Goal: Information Seeking & Learning: Learn about a topic

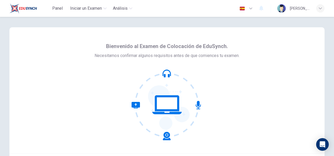
scroll to position [52, 0]
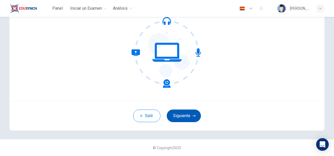
click at [186, 117] on button "Siguiente" at bounding box center [184, 115] width 34 height 13
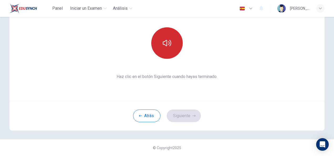
click at [164, 46] on icon "button" at bounding box center [167, 43] width 8 height 8
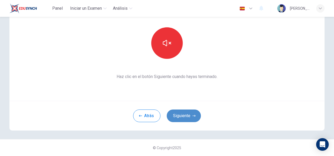
click at [178, 118] on button "Siguiente" at bounding box center [184, 115] width 34 height 13
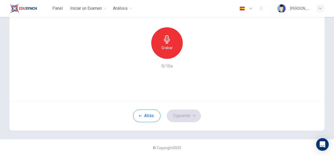
click at [173, 44] on div "Grabar" at bounding box center [166, 42] width 31 height 31
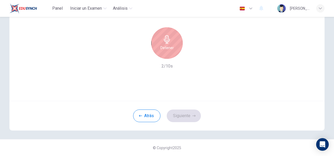
click at [173, 44] on div "Detener" at bounding box center [166, 42] width 31 height 31
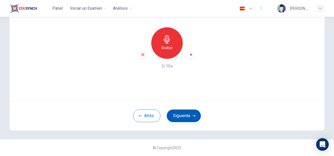
click at [188, 116] on button "Siguiente" at bounding box center [184, 115] width 34 height 13
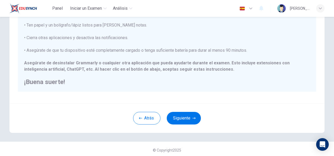
scroll to position [119, 0]
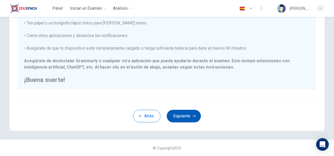
click at [192, 117] on icon "button" at bounding box center [193, 115] width 3 height 3
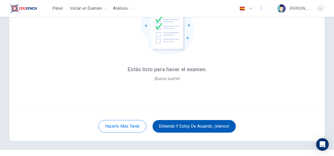
scroll to position [26, 0]
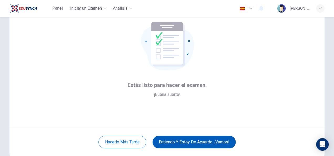
click at [209, 141] on button "Entiendo y estoy de acuerdo. ¡Vamos!" at bounding box center [193, 142] width 83 height 13
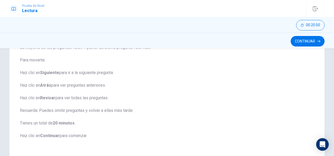
scroll to position [78, 0]
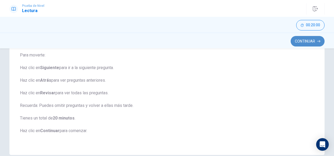
click at [309, 39] on button "Continuar" at bounding box center [307, 41] width 34 height 10
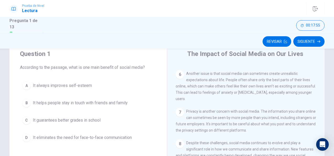
scroll to position [26, 0]
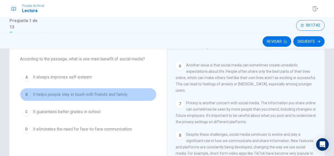
click at [56, 94] on span "It helps people stay in touch with friends and family" at bounding box center [80, 94] width 95 height 6
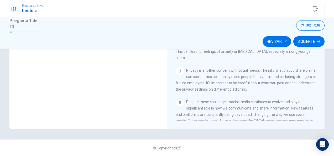
scroll to position [99, 0]
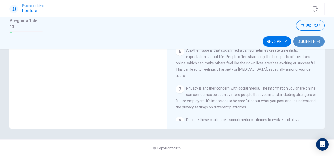
click at [307, 41] on button "Siguiente" at bounding box center [308, 41] width 31 height 10
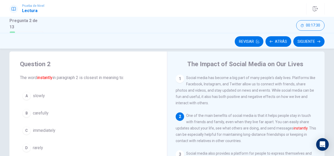
scroll to position [34, 0]
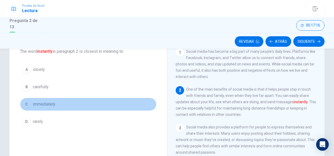
click at [42, 103] on span "immediately" at bounding box center [44, 104] width 23 height 6
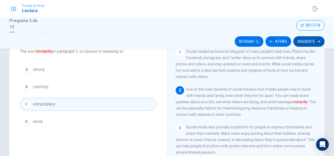
click at [308, 41] on button "Siguiente" at bounding box center [308, 41] width 31 height 10
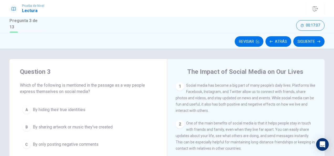
scroll to position [26, 0]
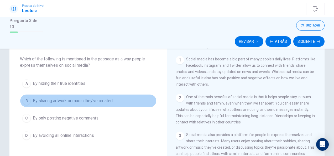
click at [63, 100] on span "By sharing artwork or music they've created" at bounding box center [73, 101] width 80 height 6
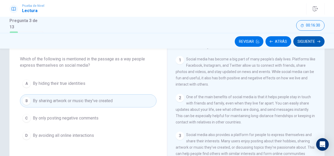
click at [313, 41] on button "Siguiente" at bounding box center [308, 41] width 31 height 10
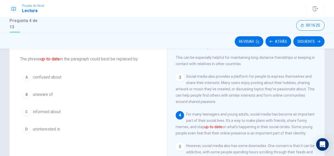
scroll to position [70, 0]
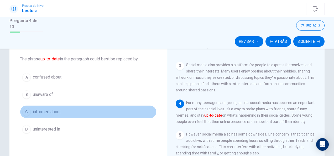
click at [44, 109] on span "informed about" at bounding box center [47, 112] width 28 height 6
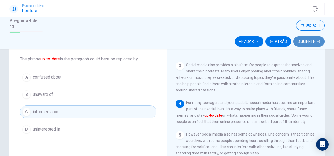
click at [304, 41] on button "Siguiente" at bounding box center [308, 41] width 31 height 10
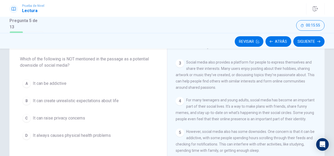
scroll to position [99, 0]
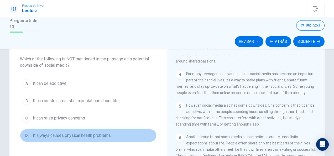
click at [66, 132] on span "It always causes physical health problems" at bounding box center [72, 135] width 78 height 6
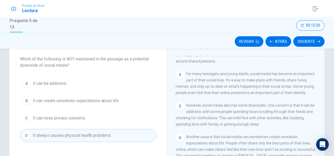
drag, startPoint x: 305, startPoint y: 40, endPoint x: 283, endPoint y: 127, distance: 89.5
click at [287, 130] on div "Prueba de [PERSON_NAME] Pregunta 5 de 13 Revisar Atrás Siguiente 00:15:50 Pregu…" at bounding box center [167, 78] width 334 height 156
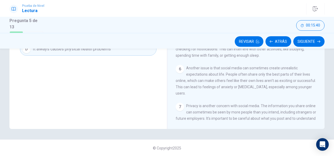
scroll to position [72, 0]
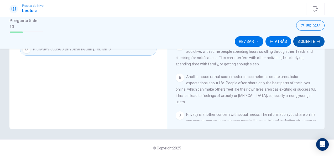
click at [310, 42] on button "Siguiente" at bounding box center [308, 41] width 31 height 10
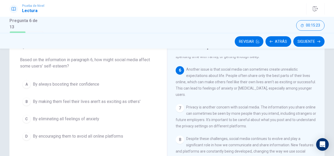
scroll to position [34, 0]
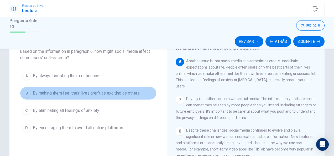
click at [99, 94] on span "By making them feel their lives aren't as exciting as others'" at bounding box center [87, 93] width 108 height 6
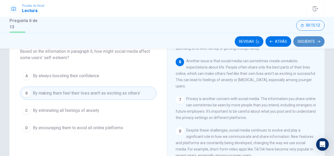
click at [310, 41] on button "Siguiente" at bounding box center [308, 41] width 31 height 10
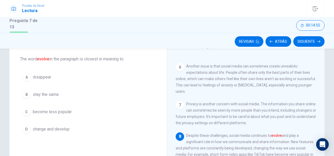
scroll to position [177, 0]
click at [50, 130] on span "change and develop" at bounding box center [51, 129] width 37 height 6
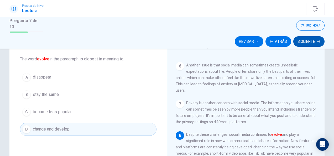
click at [305, 43] on button "Siguiente" at bounding box center [308, 41] width 31 height 10
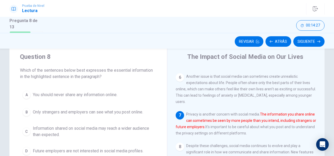
scroll to position [26, 0]
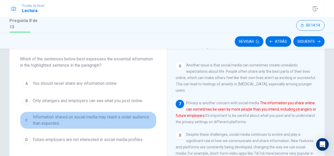
click at [67, 119] on span "Information shared on social media may reach a wider audience than expected." at bounding box center [93, 120] width 121 height 13
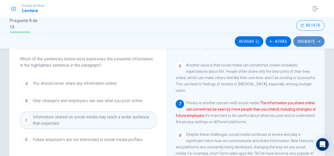
click at [302, 44] on button "Siguiente" at bounding box center [308, 41] width 31 height 10
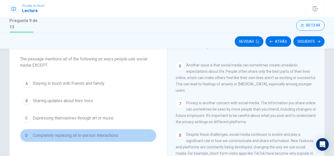
click at [72, 135] on span "Completely replacing all in-person interactions" at bounding box center [75, 135] width 85 height 6
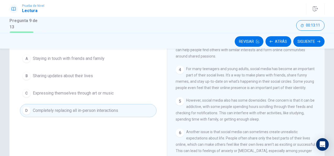
scroll to position [52, 0]
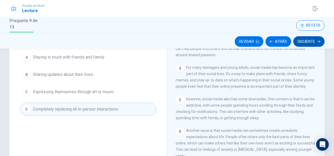
click at [302, 39] on button "Siguiente" at bounding box center [308, 41] width 31 height 10
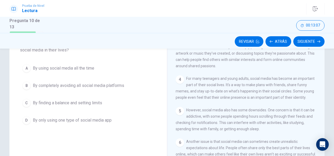
scroll to position [26, 0]
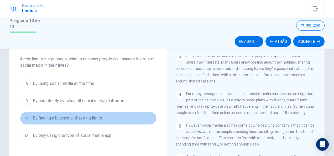
click at [70, 120] on span "By finding a balance and setting limits" at bounding box center [67, 118] width 69 height 6
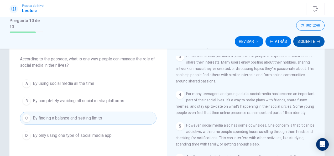
click at [310, 41] on button "Siguiente" at bounding box center [308, 41] width 31 height 10
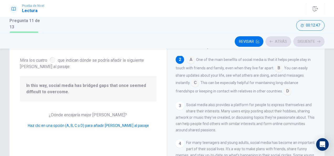
scroll to position [39, 0]
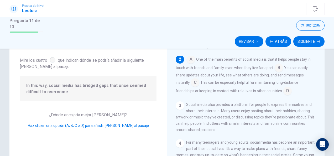
click at [286, 91] on input at bounding box center [287, 91] width 8 height 8
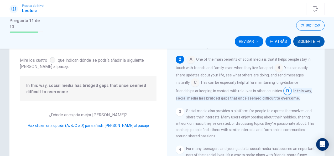
click at [298, 43] on button "Siguiente" at bounding box center [308, 41] width 31 height 10
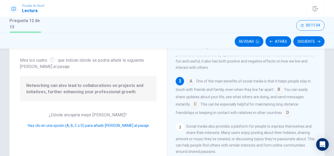
scroll to position [28, 0]
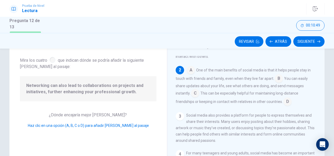
click at [195, 94] on input at bounding box center [195, 93] width 8 height 8
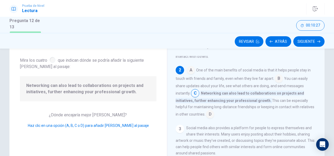
click at [275, 79] on input at bounding box center [278, 79] width 8 height 8
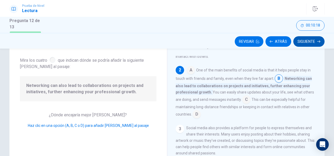
click at [310, 42] on button "Siguiente" at bounding box center [308, 41] width 31 height 10
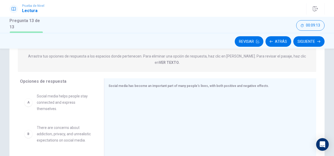
scroll to position [79, 0]
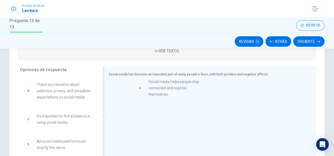
drag, startPoint x: 51, startPoint y: 87, endPoint x: 165, endPoint y: 90, distance: 114.7
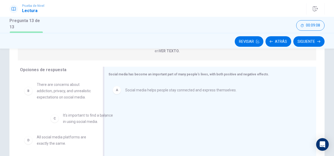
drag, startPoint x: 48, startPoint y: 124, endPoint x: 143, endPoint y: 121, distance: 95.3
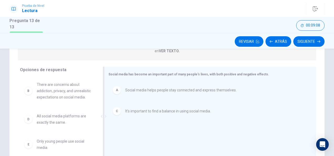
drag, startPoint x: 157, startPoint y: 121, endPoint x: 182, endPoint y: 121, distance: 24.7
click at [182, 121] on div "A Social media helps people stay connected and express themselves. C It's impor…" at bounding box center [207, 117] width 199 height 70
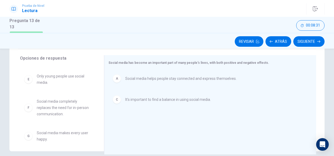
scroll to position [105, 0]
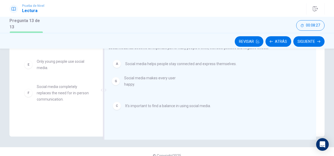
drag, startPoint x: 66, startPoint y: 116, endPoint x: 156, endPoint y: 81, distance: 96.5
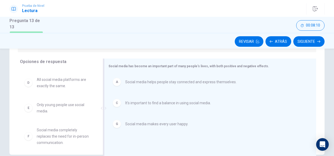
scroll to position [79, 0]
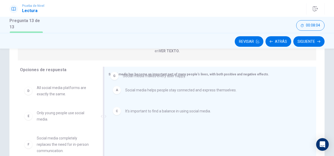
drag, startPoint x: 119, startPoint y: 128, endPoint x: 118, endPoint y: 77, distance: 51.4
drag, startPoint x: 119, startPoint y: 128, endPoint x: 133, endPoint y: 78, distance: 52.3
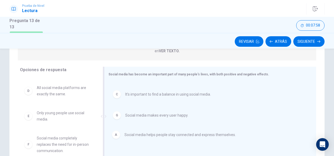
drag, startPoint x: 115, startPoint y: 85, endPoint x: 118, endPoint y: 139, distance: 53.8
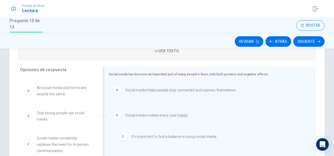
drag, startPoint x: 160, startPoint y: 107, endPoint x: 168, endPoint y: 139, distance: 33.0
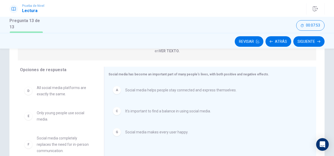
click at [169, 129] on div "G Social media makes every user happy." at bounding box center [208, 132] width 191 height 8
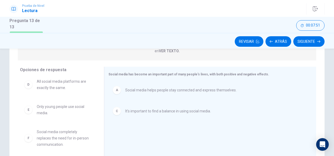
click at [121, 86] on div "A Social media helps people stay connected and express themselves." at bounding box center [208, 90] width 191 height 8
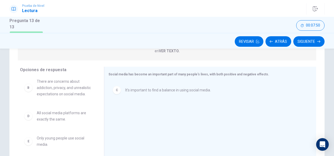
click at [128, 87] on div "C It's important to find a balance in using social media." at bounding box center [208, 90] width 191 height 8
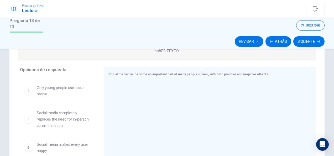
scroll to position [116, 0]
click at [55, 142] on span "Social media makes every user happy." at bounding box center [64, 147] width 55 height 13
click at [33, 142] on div "G Social media makes every user happy." at bounding box center [57, 147] width 67 height 13
click at [28, 143] on div "G" at bounding box center [28, 147] width 8 height 8
drag, startPoint x: 31, startPoint y: 143, endPoint x: 128, endPoint y: 84, distance: 113.7
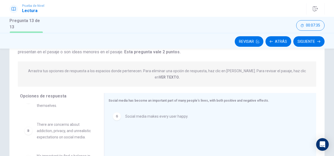
scroll to position [26, 0]
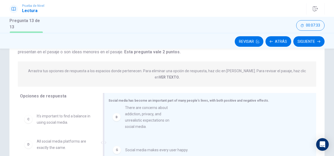
drag, startPoint x: 52, startPoint y: 122, endPoint x: 144, endPoint y: 120, distance: 91.6
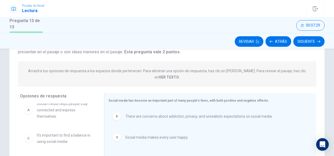
scroll to position [0, 0]
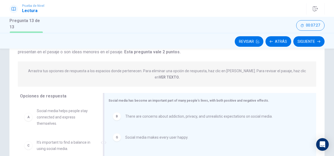
drag, startPoint x: 64, startPoint y: 109, endPoint x: 133, endPoint y: 118, distance: 69.5
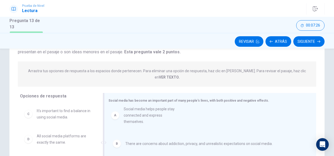
click at [146, 129] on div "G Social media makes every user happy." at bounding box center [207, 137] width 199 height 17
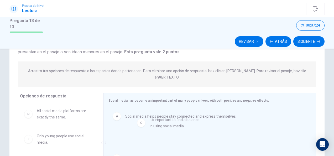
drag, startPoint x: 52, startPoint y: 109, endPoint x: 167, endPoint y: 125, distance: 116.5
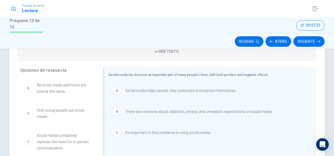
scroll to position [105, 0]
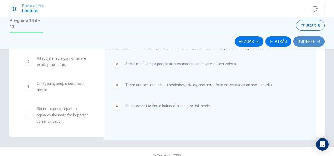
click at [301, 45] on button "Siguiente" at bounding box center [308, 41] width 31 height 10
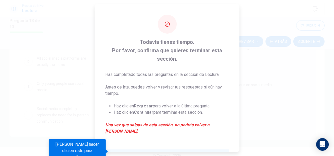
scroll to position [48, 0]
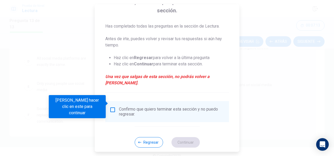
click at [128, 107] on div "Confirmo que quiero terminar esta sección y no puedo regresar." at bounding box center [172, 112] width 106 height 10
click at [111, 107] on input "Debes hacer clic en este para continuar" at bounding box center [112, 110] width 6 height 6
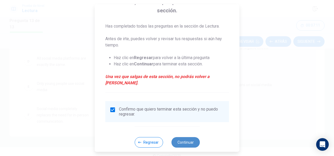
click at [180, 137] on button "Continuar" at bounding box center [185, 142] width 28 height 10
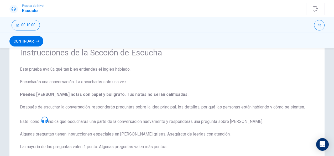
scroll to position [0, 0]
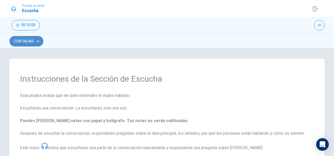
click at [25, 44] on button "Continuar" at bounding box center [26, 41] width 34 height 10
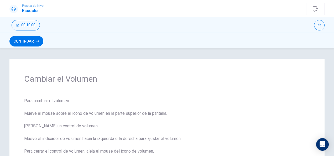
click at [180, 133] on div "Para cambiar el volumen: Mueve el mouse sobre el ícono de volumen en la parte s…" at bounding box center [166, 142] width 285 height 88
click at [317, 26] on button "button" at bounding box center [319, 25] width 10 height 10
click at [113, 128] on div "Para cambiar el volumen: Mueve el mouse sobre el ícono de volumen en la parte s…" at bounding box center [166, 142] width 285 height 88
click at [28, 42] on button "Continuar" at bounding box center [26, 41] width 34 height 10
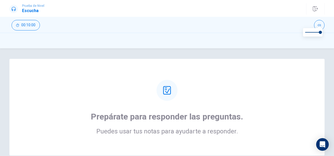
click at [259, 70] on div "Prepárate para responder las preguntas. Puedes usar tus notas para ayudarte a r…" at bounding box center [166, 107] width 315 height 97
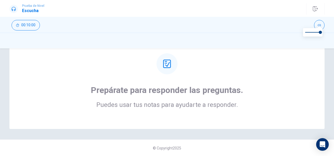
scroll to position [27, 0]
click at [165, 66] on icon at bounding box center [167, 63] width 8 height 8
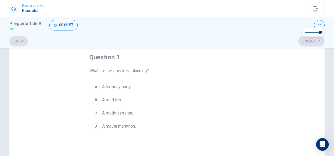
click at [98, 100] on div "B" at bounding box center [96, 100] width 8 height 8
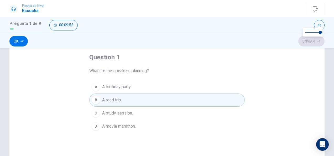
click at [308, 42] on div "Ok Enviar" at bounding box center [166, 41] width 315 height 10
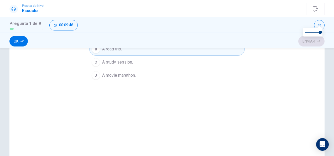
scroll to position [34, 0]
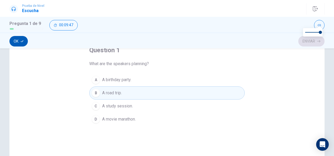
click at [15, 44] on button "Ok" at bounding box center [18, 41] width 18 height 10
click at [304, 44] on button "Enviar" at bounding box center [311, 41] width 26 height 10
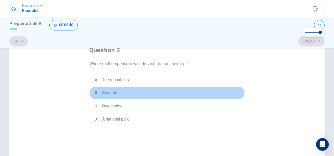
click at [97, 92] on div "B" at bounding box center [96, 93] width 8 height 8
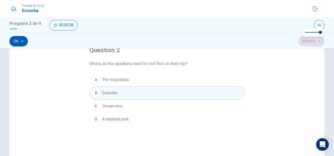
click at [19, 44] on button "Ok" at bounding box center [18, 41] width 18 height 10
click at [301, 43] on button "Enviar" at bounding box center [311, 41] width 26 height 10
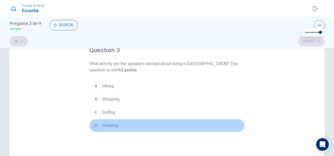
click at [97, 127] on div "D" at bounding box center [96, 125] width 8 height 8
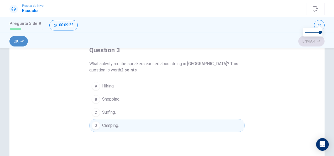
click at [15, 41] on button "Ok" at bounding box center [18, 41] width 18 height 10
click at [306, 42] on button "Enviar" at bounding box center [311, 41] width 26 height 10
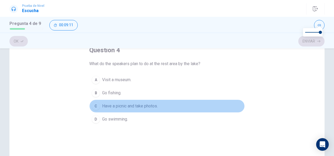
click at [94, 105] on div "C" at bounding box center [96, 106] width 8 height 8
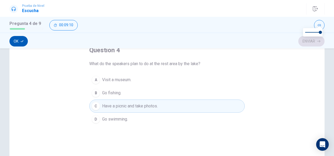
click at [23, 41] on icon "button" at bounding box center [21, 41] width 3 height 2
click at [304, 41] on button "Enviar" at bounding box center [311, 41] width 26 height 10
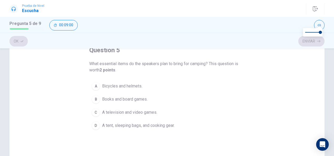
click at [96, 126] on div "D" at bounding box center [96, 125] width 8 height 8
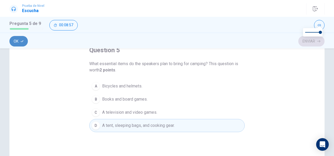
click at [14, 40] on button "Ok" at bounding box center [18, 41] width 18 height 10
click at [309, 40] on button "Enviar" at bounding box center [311, 41] width 26 height 10
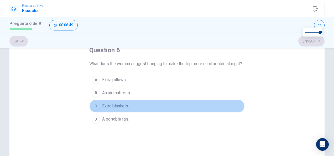
click at [95, 110] on div "C" at bounding box center [96, 106] width 8 height 8
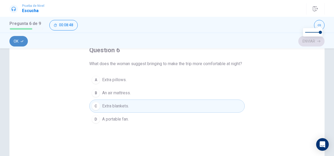
click at [15, 40] on button "Ok" at bounding box center [18, 41] width 18 height 10
click at [304, 44] on button "Enviar" at bounding box center [311, 41] width 26 height 10
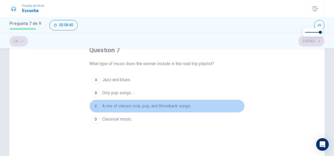
click at [97, 104] on div "C" at bounding box center [96, 106] width 8 height 8
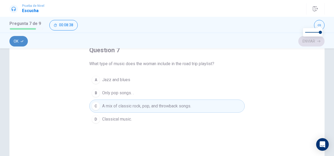
click at [23, 43] on button "Ok" at bounding box center [18, 41] width 18 height 10
click at [306, 45] on button "Enviar" at bounding box center [311, 41] width 26 height 10
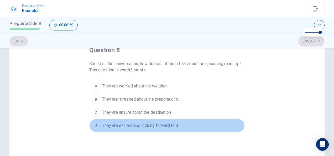
click at [98, 126] on div "D" at bounding box center [96, 125] width 8 height 8
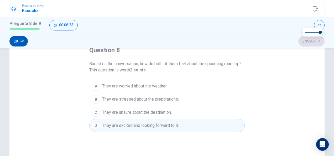
click at [20, 40] on icon "button" at bounding box center [21, 41] width 3 height 3
click at [299, 41] on button "Enviar" at bounding box center [311, 41] width 26 height 10
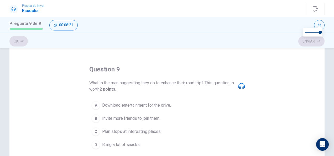
scroll to position [26, 0]
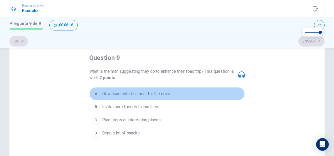
click at [102, 93] on span "Download entertainment for the drive." at bounding box center [136, 94] width 69 height 6
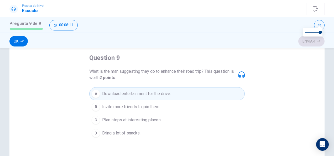
click at [242, 74] on icon at bounding box center [241, 74] width 6 height 6
click at [240, 75] on icon at bounding box center [241, 74] width 6 height 6
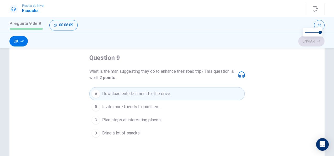
click at [240, 75] on icon at bounding box center [241, 74] width 6 height 6
click at [238, 75] on icon at bounding box center [241, 74] width 6 height 6
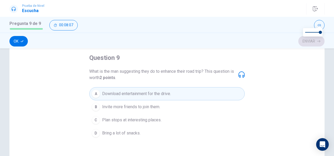
click at [238, 75] on icon at bounding box center [241, 74] width 6 height 6
click at [236, 75] on div "What is the man suggesting they do to enhance their road trip? This question is…" at bounding box center [166, 74] width 155 height 13
click at [240, 76] on icon at bounding box center [241, 74] width 6 height 6
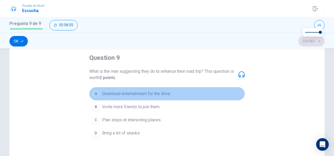
drag, startPoint x: 95, startPoint y: 92, endPoint x: 103, endPoint y: 92, distance: 8.7
click at [95, 92] on div "A" at bounding box center [96, 93] width 8 height 8
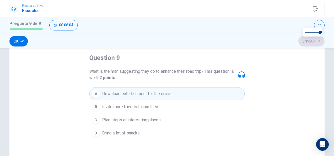
click at [155, 92] on span "Download entertainment for the drive." at bounding box center [136, 94] width 69 height 6
click at [198, 79] on span "What is the man suggesting they do to enhance their road trip? This question is…" at bounding box center [161, 74] width 145 height 13
click at [248, 75] on div "question 9 What is the man suggesting they do to enhance their road trip? This …" at bounding box center [166, 124] width 315 height 182
click at [238, 75] on icon at bounding box center [241, 74] width 6 height 6
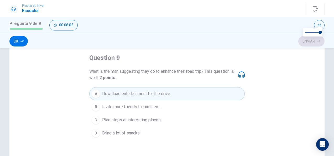
click at [238, 75] on icon at bounding box center [241, 74] width 6 height 6
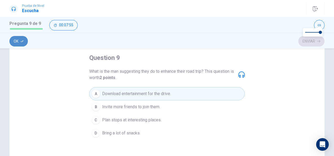
click at [22, 42] on icon "button" at bounding box center [21, 41] width 3 height 2
click at [241, 73] on icon at bounding box center [241, 74] width 6 height 6
click at [310, 42] on button "Enviar" at bounding box center [311, 41] width 26 height 10
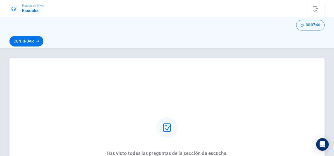
scroll to position [0, 0]
click at [29, 38] on button "Continuar" at bounding box center [26, 41] width 34 height 10
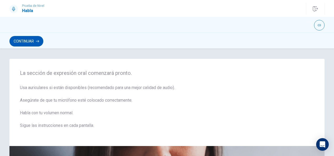
click at [19, 38] on button "Continuar" at bounding box center [26, 41] width 34 height 10
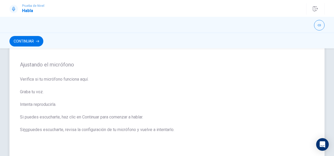
scroll to position [26, 0]
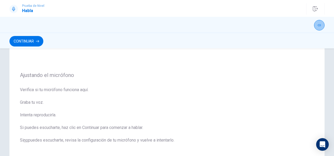
click at [317, 26] on icon "button" at bounding box center [318, 25] width 3 height 3
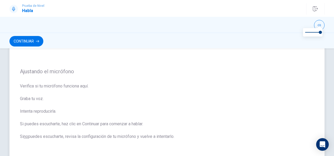
scroll to position [23, 0]
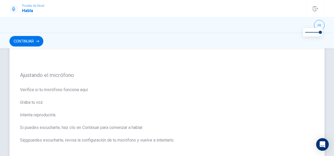
click at [98, 87] on span "Verifica si tu micrófono funciona aquí. Graba tu voz. Intenta reproducirla. Si …" at bounding box center [167, 118] width 294 height 63
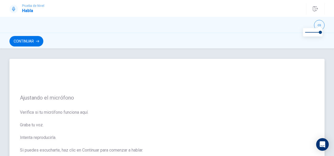
scroll to position [52, 0]
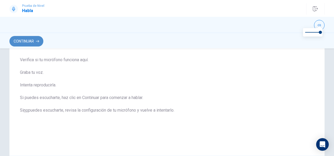
click at [29, 42] on button "Continuar" at bounding box center [26, 41] width 34 height 10
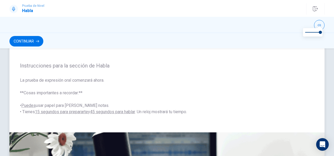
scroll to position [0, 0]
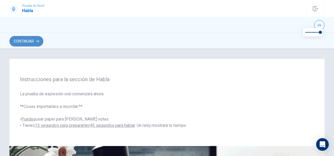
click at [24, 40] on button "Continuar" at bounding box center [26, 41] width 34 height 10
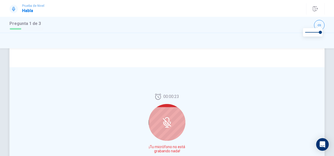
scroll to position [131, 0]
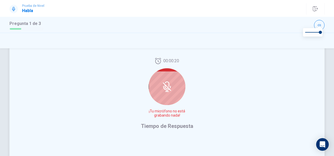
click at [167, 93] on div at bounding box center [166, 86] width 37 height 37
click at [161, 80] on div at bounding box center [166, 86] width 37 height 37
click at [157, 126] on span "Tiempo de Respuesta" at bounding box center [167, 126] width 52 height 6
click at [162, 88] on icon at bounding box center [167, 86] width 10 height 10
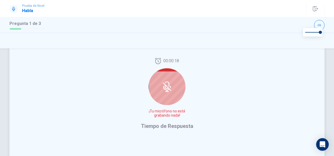
click at [162, 89] on icon at bounding box center [167, 86] width 10 height 10
click at [162, 93] on div at bounding box center [166, 86] width 37 height 37
click at [163, 114] on span "¡Tu micrófono no está grabando nada!" at bounding box center [167, 113] width 38 height 8
click at [169, 116] on span "¡Tu micrófono no está grabando nada!" at bounding box center [167, 113] width 38 height 8
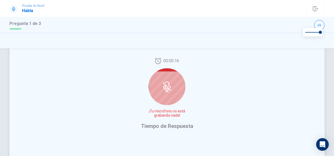
click at [166, 102] on div at bounding box center [166, 86] width 37 height 37
click at [160, 86] on div at bounding box center [166, 86] width 37 height 37
click at [166, 87] on icon at bounding box center [167, 86] width 8 height 8
click at [302, 88] on div "00:00:01 ¡Tu micrófono no está grabando nada! Tiempo de Respuesta" at bounding box center [166, 93] width 315 height 125
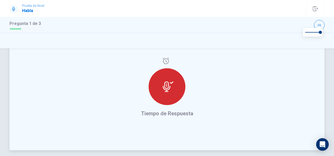
drag, startPoint x: 170, startPoint y: 97, endPoint x: 165, endPoint y: 100, distance: 5.5
click at [169, 98] on div at bounding box center [166, 86] width 37 height 37
click at [165, 100] on div at bounding box center [166, 86] width 37 height 37
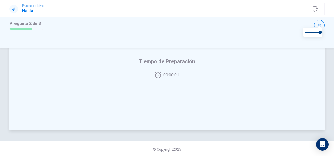
click at [179, 83] on div "Tiempo de Preparación 00:00:01" at bounding box center [166, 67] width 315 height 125
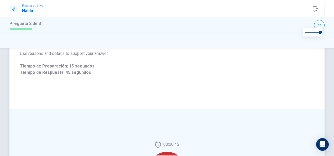
scroll to position [133, 0]
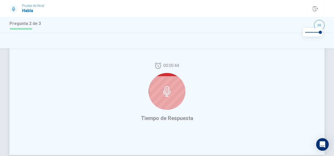
click at [169, 92] on icon at bounding box center [167, 91] width 8 height 10
click at [157, 89] on div at bounding box center [166, 91] width 37 height 37
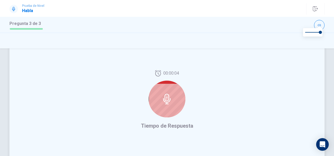
scroll to position [80, 0]
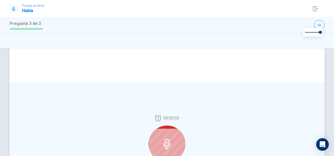
click at [164, 141] on icon at bounding box center [167, 144] width 10 height 10
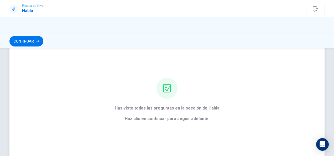
scroll to position [0, 0]
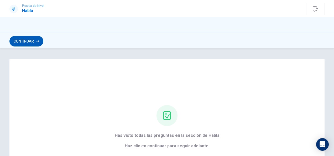
click at [24, 42] on button "Continuar" at bounding box center [26, 41] width 34 height 10
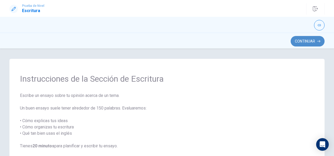
click at [299, 41] on button "Continuar" at bounding box center [307, 41] width 34 height 10
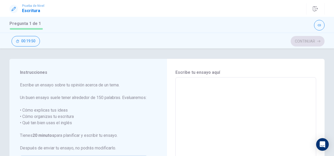
click at [198, 93] on textarea at bounding box center [245, 150] width 133 height 136
type textarea "I"
type textarea "x"
type textarea "In"
type textarea "x"
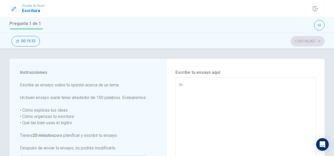
type textarea "In"
type textarea "x"
type textarea "In m"
type textarea "x"
type textarea "In my"
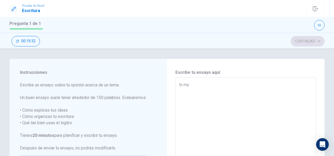
type textarea "x"
type textarea "In my"
type textarea "x"
type textarea "In my e"
type textarea "x"
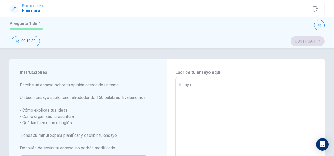
type textarea "In my ex"
type textarea "x"
type textarea "In my exp"
type textarea "x"
type textarea "In my expe"
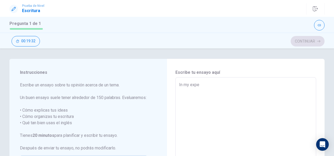
type textarea "x"
type textarea "In my exper"
type textarea "x"
type textarea "In my experi"
type textarea "x"
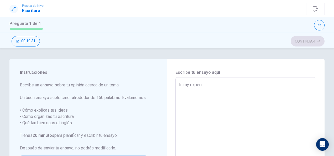
type textarea "In my experie"
type textarea "x"
type textarea "In my experien"
type textarea "x"
type textarea "In my experienc"
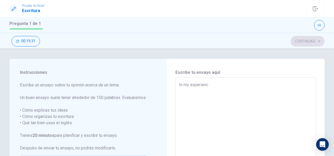
type textarea "x"
type textarea "In my experience"
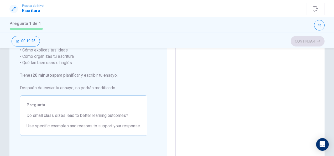
scroll to position [1, 0]
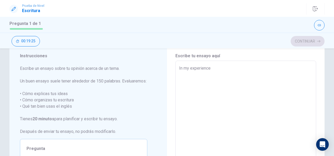
type textarea "x"
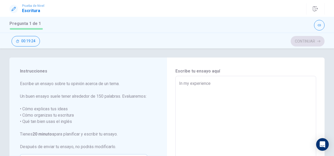
scroll to position [0, 0]
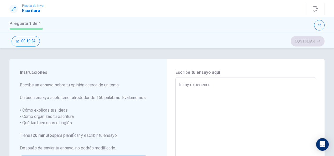
type textarea "In my experience"
type textarea "x"
type textarea "In my experience t"
type textarea "x"
type textarea "In my experience th"
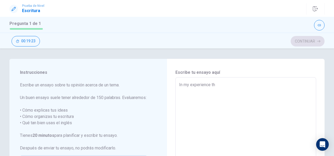
type textarea "x"
type textarea "In my experience the"
type textarea "x"
type textarea "In my experience the"
type textarea "x"
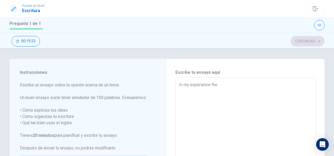
type textarea "In my experience the s"
type textarea "x"
type textarea "In my experience the si"
type textarea "x"
type textarea "In my experience the siz"
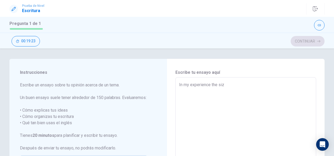
type textarea "x"
type textarea "In my experience the sizw"
type textarea "x"
type textarea "In my experience the sizw"
type textarea "x"
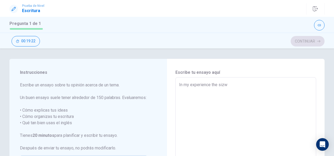
type textarea "In my experience the sizw"
type textarea "x"
type textarea "In my experience the siz"
type textarea "x"
type textarea "In my experience the size"
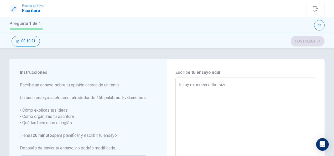
type textarea "x"
type textarea "In my experience the size"
type textarea "x"
type textarea "In my experience the size o"
type textarea "x"
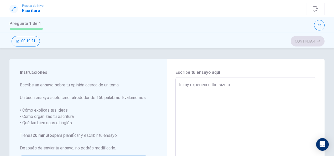
type textarea "In my experience the size of"
type textarea "x"
type textarea "In my experience the size of"
type textarea "x"
type textarea "In my experience the size of t"
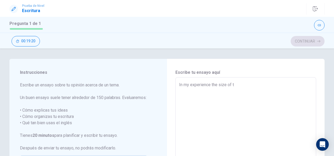
type textarea "x"
type textarea "In my experience the size of th"
type textarea "x"
type textarea "In my experience the size of the"
type textarea "x"
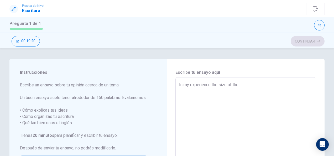
type textarea "In my experience the size of the"
type textarea "x"
type textarea "In my experience the size of the g"
type textarea "x"
type textarea "In my experience the size of the"
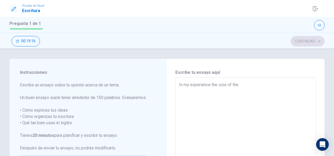
type textarea "x"
type textarea "In my experience the size of the c"
type textarea "x"
type textarea "In my experience the size of the cl"
type textarea "x"
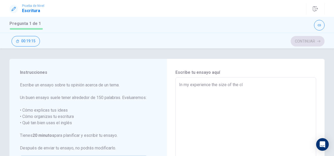
type textarea "In my experience the size of the cla"
type textarea "x"
type textarea "In my experience the size of the clas"
type textarea "x"
type textarea "In my experience the size of the class"
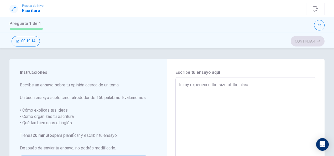
type textarea "x"
type textarea "In my experience the size of the class"
type textarea "x"
type textarea "In my experience the size of the class g"
type textarea "x"
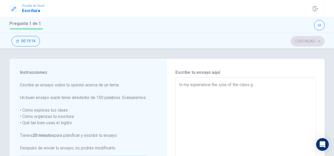
type textarea "In my experience the size of the class gr"
type textarea "x"
type textarea "In my experience the size of the class gro"
type textarea "x"
type textarea "In my experience the size of the class grou"
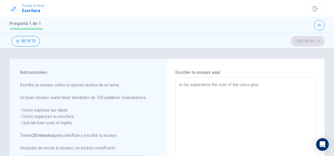
type textarea "x"
type textarea "In my experience the size of the class group"
type textarea "x"
type textarea "In my experience the size of the class group"
type textarea "x"
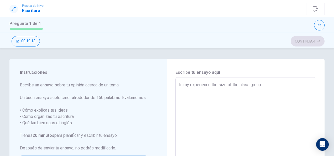
type textarea "In my experience the size of the class group i"
type textarea "x"
type textarea "In my experience the size of the class group it"
type textarea "x"
type textarea "In my experience the size of the class group it"
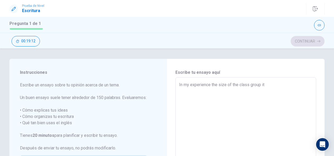
type textarea "x"
type textarea "In my experience the size of the class group it i"
type textarea "x"
type textarea "In my experience the size of the class group it is"
type textarea "x"
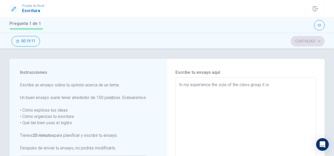
type textarea "In my experience the size of the class group it i"
type textarea "x"
type textarea "In my experience the size of the class group it is"
type textarea "x"
type textarea "In my experience the size of the class group it is"
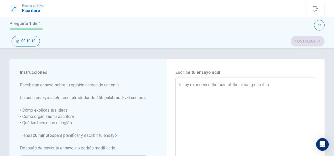
type textarea "x"
type textarea "In my experience the size of the class group it is i"
type textarea "x"
type textarea "In my experience the size of the class group it is im"
type textarea "x"
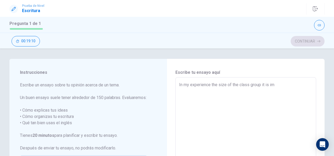
type textarea "In my experience the size of the class group it is imp"
type textarea "x"
type textarea "In my experience the size of the class group it is impo"
type textarea "x"
type textarea "In my experience the size of the class group it is impor"
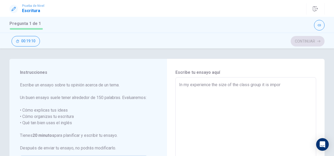
type textarea "x"
type textarea "In my experience the size of the class group it is import"
type textarea "x"
type textarea "In my experience the size of the class group it is importa"
type textarea "x"
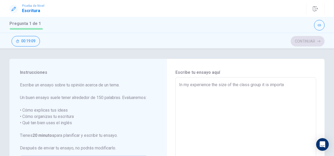
type textarea "In my experience the size of the class group it is importan"
type textarea "x"
type textarea "In my experience the size of the class group it is important"
type textarea "x"
type textarea "In my experience the size of the class group it is important"
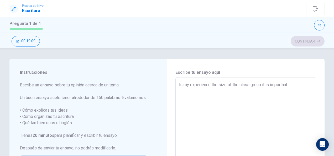
type textarea "x"
type textarea "In my experience the size of the class group it is important t"
type textarea "x"
type textarea "In my experience the size of the class group it is important to"
type textarea "x"
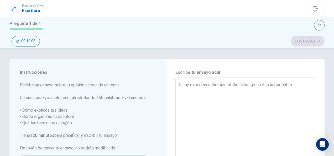
type textarea "In my experience the size of the class group it is important to"
type textarea "x"
type textarea "In my experience the size of the class group it is important to f"
type textarea "x"
type textarea "In my experience the size of the class group it is important to fo"
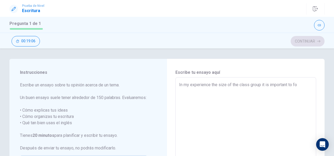
type textarea "x"
type textarea "In my experience the size of the class group it is important to foc"
type textarea "x"
type textarea "In my experience the size of the class group it is important to focu"
type textarea "x"
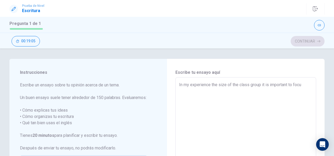
type textarea "In my experience the size of the class group it is important to focus"
type textarea "x"
type textarea "In my experience the size of the class group it is important to focus"
type textarea "x"
type textarea "In my experience the size of the class group it is important to focus o"
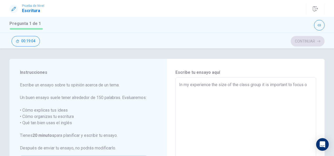
type textarea "x"
type textarea "In my experience the size of the class group it is important to focus on"
type textarea "x"
type textarea "In my experience the size of the class group it is important to focus on"
type textarea "x"
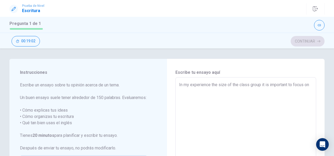
type textarea "In my experience the size of the class group it is important to focus on o"
type textarea "x"
type textarea "In my experience the size of the class group it is important to focus on op"
type textarea "x"
type textarea "In my experience the size of the class group it is important to focus on opp"
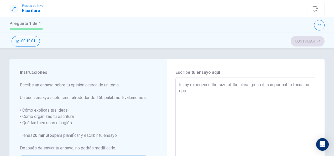
type textarea "x"
type textarea "In my experience the size of the class group it is important to focus on oppo"
type textarea "x"
type textarea "In my experience the size of the class group it is important to focus on oppor"
type textarea "x"
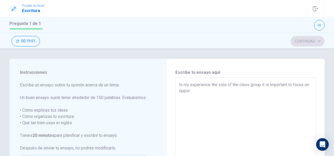
type textarea "In my experience the size of the class group it is important to focus on opport"
type textarea "x"
type textarea "In my experience the size of the class group it is important to focus on opportu"
type textarea "x"
type textarea "In my experience the size of the class group it is important to focus on opport…"
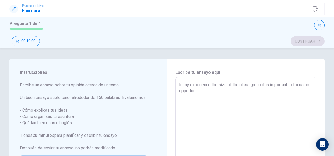
type textarea "x"
type textarea "In my experience the size of the class group it is important to focus on opport…"
type textarea "x"
type textarea "In my experience the size of the class group it is important to focus on opport…"
type textarea "x"
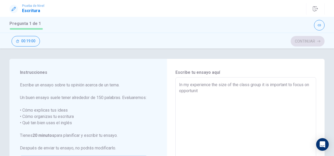
type textarea "In my experience the size of the class group it is important to focus on opport…"
type textarea "x"
type textarea "In my experience the size of the class group it is important to focus on opport…"
type textarea "x"
type textarea "In my experience the size of the class group it is important to focus on opport…"
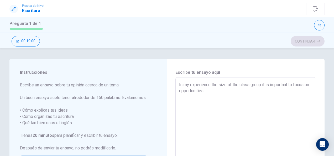
type textarea "x"
type textarea "In my experience the size of the class group it is important to focus on opport…"
type textarea "x"
type textarea "In my experience the size of the class group it is important to focus on opport…"
type textarea "x"
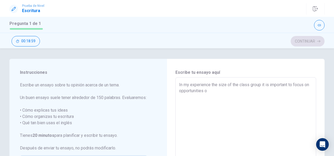
type textarea "In my experience the size of the class group it is important to focus on opport…"
type textarea "x"
type textarea "In my experience the size of the class group it is important to focus on opport…"
type textarea "x"
type textarea "In my experience the size of the class group it is important to focus on opport…"
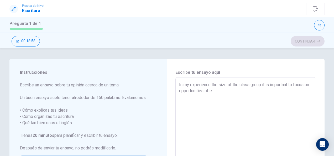
type textarea "x"
type textarea "In my experience the size of the class group it is important to focus on opport…"
type textarea "x"
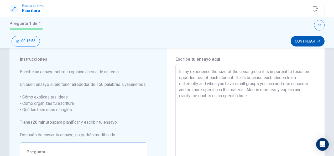
scroll to position [8, 0]
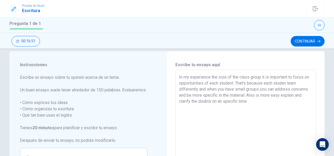
click at [257, 100] on textarea "In my experience the size of the class group it is important to focus on opport…" at bounding box center [245, 142] width 133 height 136
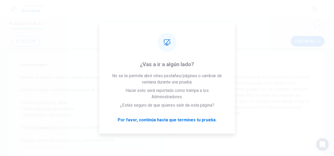
click at [285, 103] on textarea "In my experience the size of the class group it is important to focus on opport…" at bounding box center [245, 142] width 133 height 136
click at [213, 141] on textarea "In my experience the size of the class group it is important to focus on opport…" at bounding box center [245, 142] width 133 height 136
drag, startPoint x: 308, startPoint y: 84, endPoint x: 222, endPoint y: 104, distance: 88.1
click at [305, 86] on textarea "In my experience the size of the class group it is important to focus on opport…" at bounding box center [245, 142] width 133 height 136
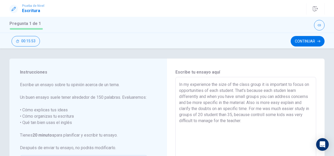
scroll to position [0, 0]
click at [299, 41] on button "Continuar" at bounding box center [307, 41] width 34 height 10
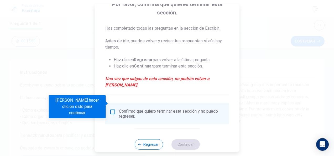
scroll to position [48, 0]
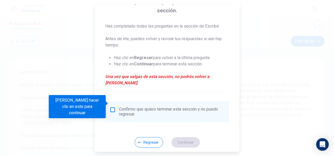
click at [114, 107] on input "Debes hacer clic en este para continuar" at bounding box center [112, 110] width 6 height 6
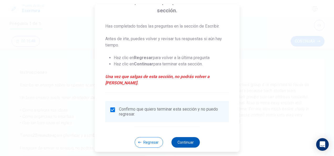
click at [187, 137] on button "Continuar" at bounding box center [185, 142] width 28 height 10
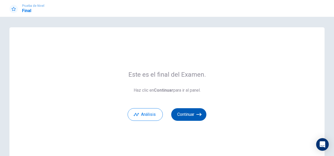
click at [187, 116] on button "Continuar" at bounding box center [188, 114] width 35 height 13
